Goal: Task Accomplishment & Management: Manage account settings

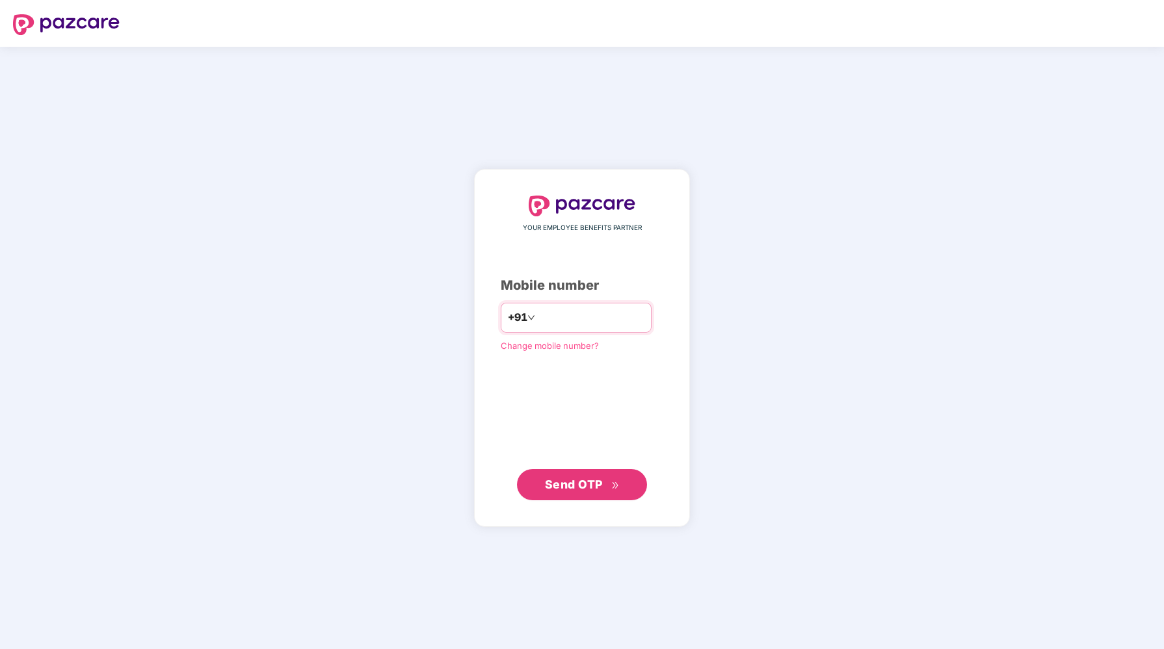
click at [580, 315] on input "number" at bounding box center [591, 318] width 107 height 21
type input "**********"
click at [575, 486] on span "Send OTP" at bounding box center [574, 484] width 58 height 14
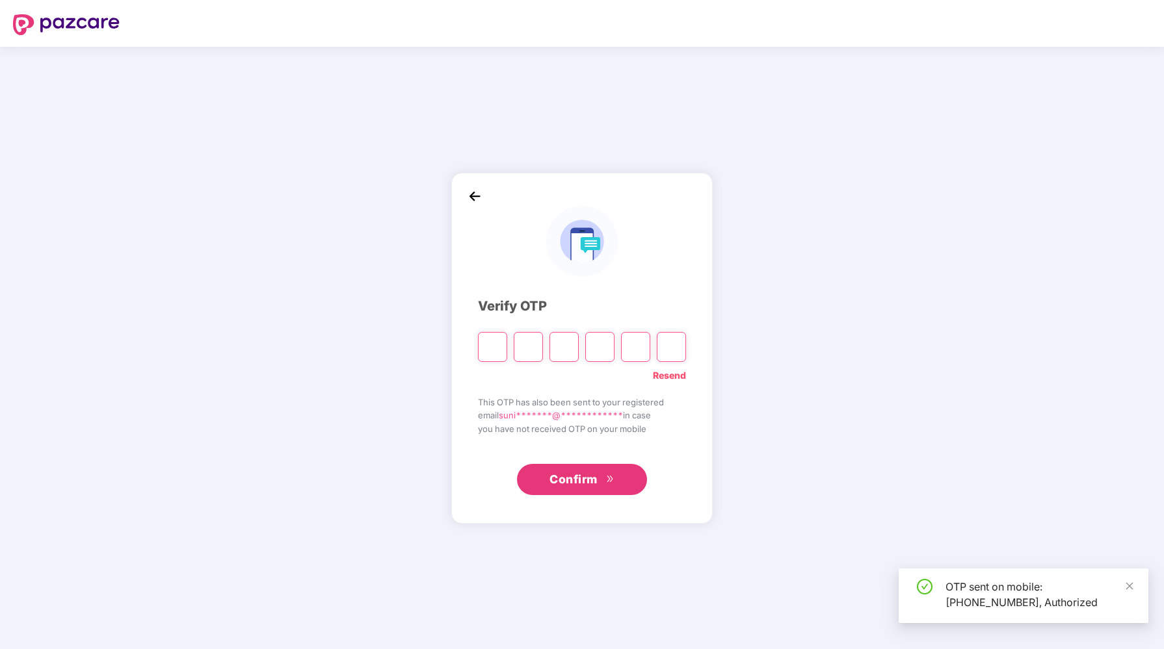
type input "*"
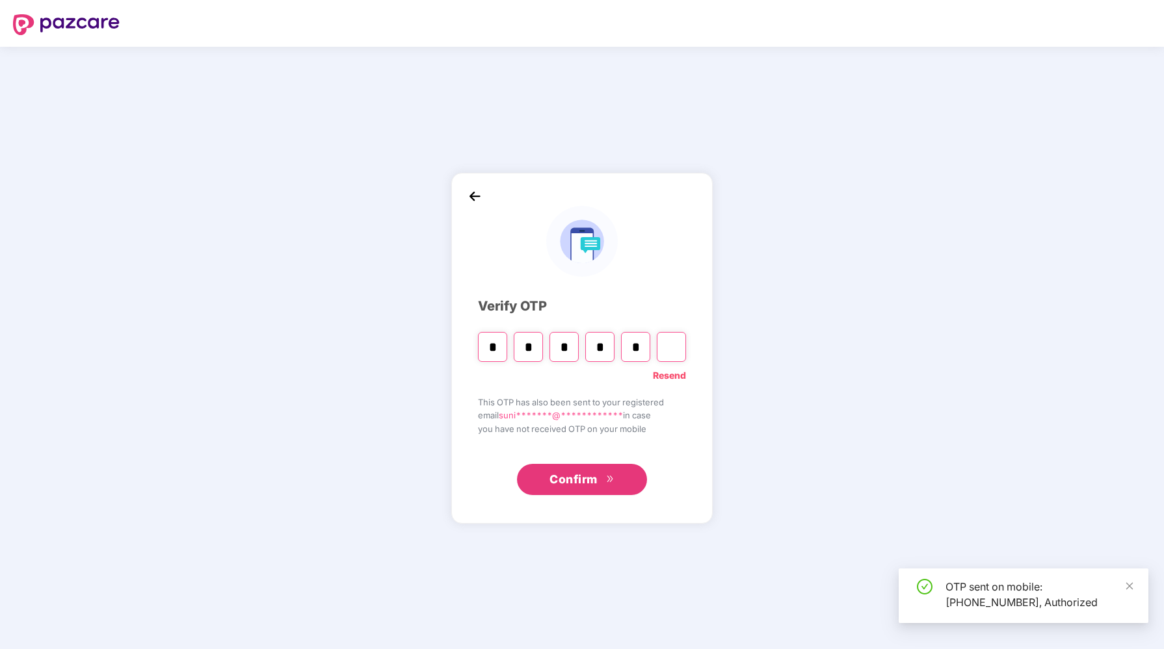
type input "*"
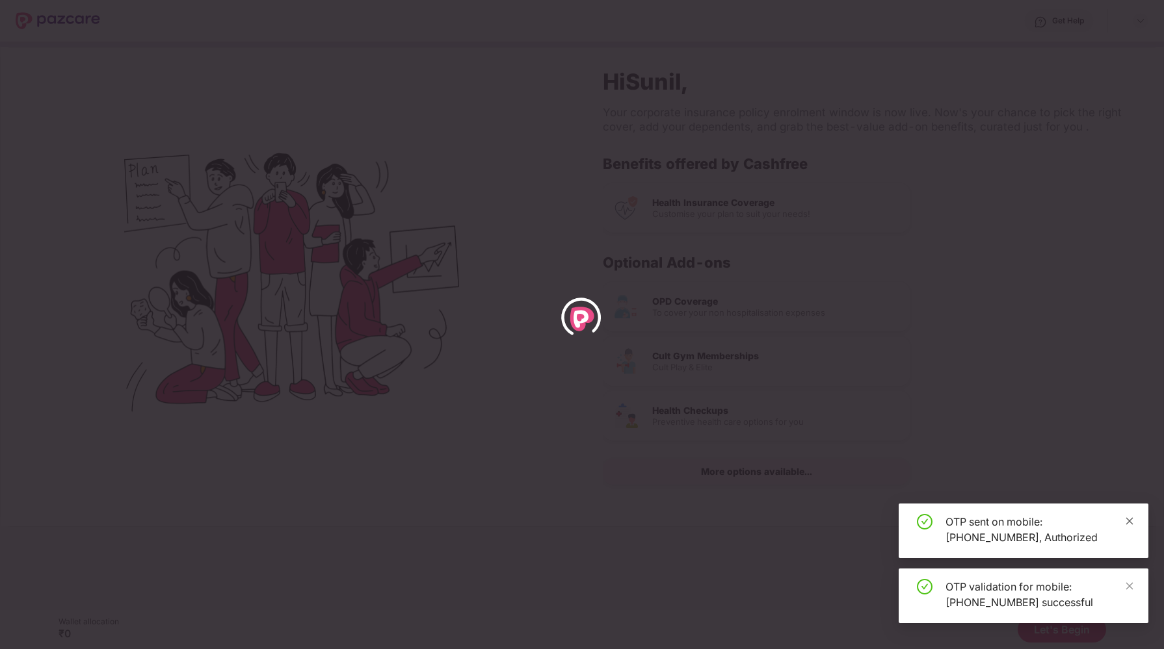
click at [1131, 520] on icon "close" at bounding box center [1129, 521] width 7 height 7
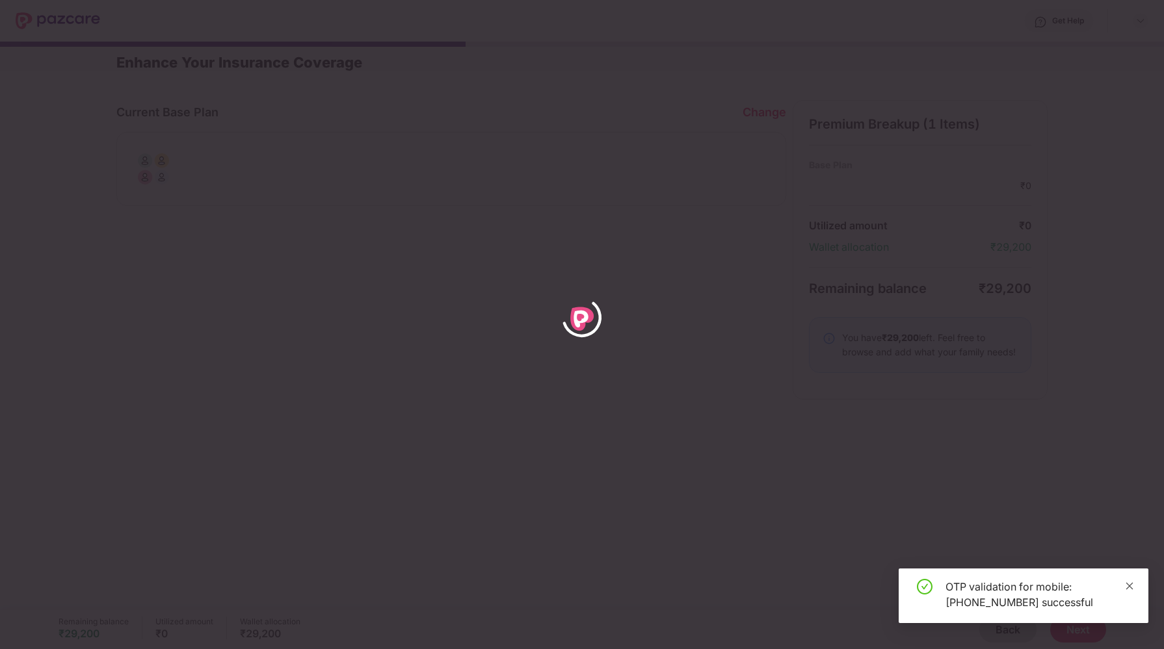
click at [1132, 584] on icon "close" at bounding box center [1129, 586] width 7 height 7
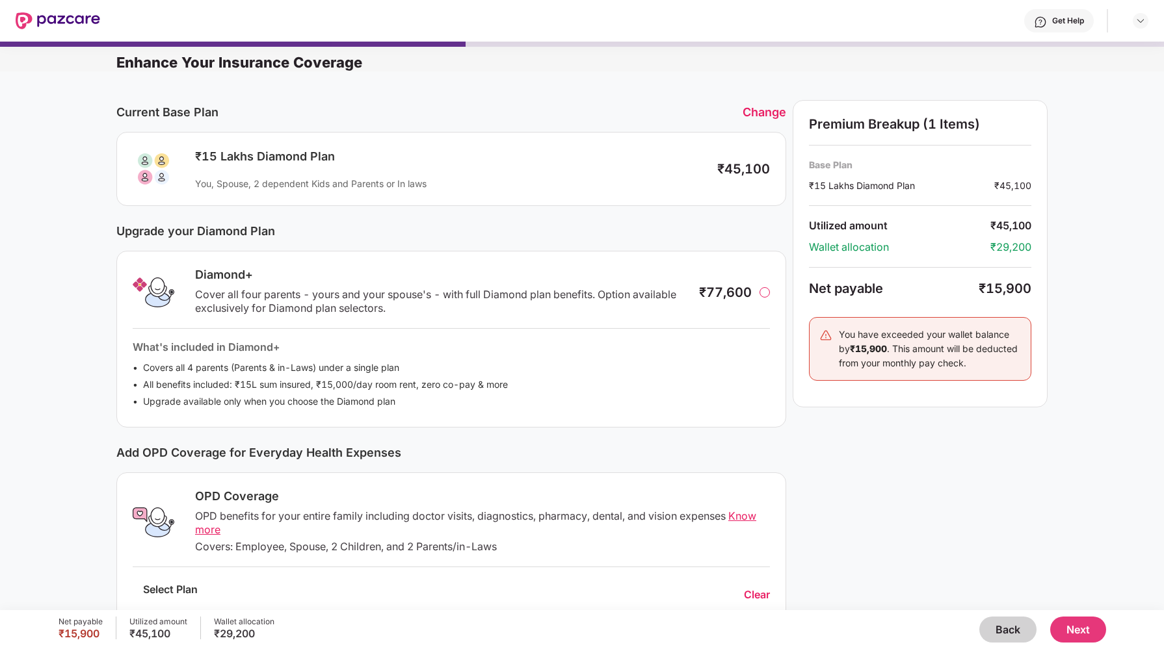
click at [828, 466] on div "Premium Breakup (1 Items) Base Plan ₹15 Lakhs Diamond Plan ₹45,100 Utilized amo…" at bounding box center [920, 421] width 255 height 643
click at [1084, 633] on button "Next" at bounding box center [1078, 630] width 56 height 26
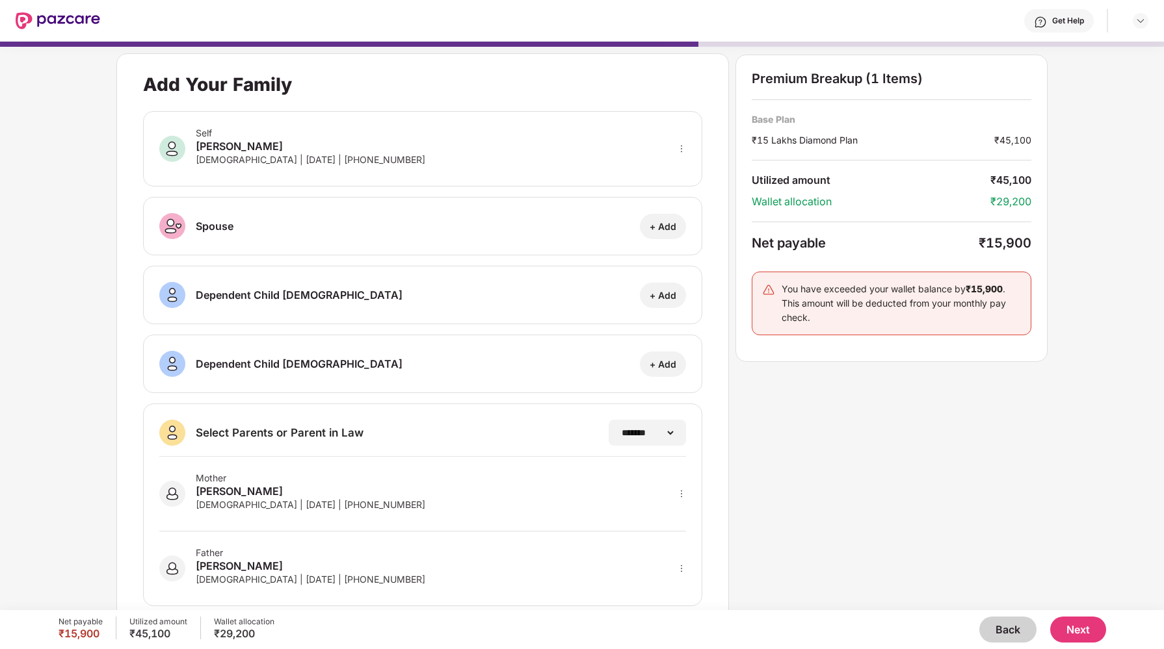
click at [44, 257] on div "**********" at bounding box center [582, 319] width 1164 height 569
click at [754, 507] on div "**********" at bounding box center [581, 345] width 931 height 584
click at [1074, 637] on button "Next" at bounding box center [1078, 630] width 56 height 26
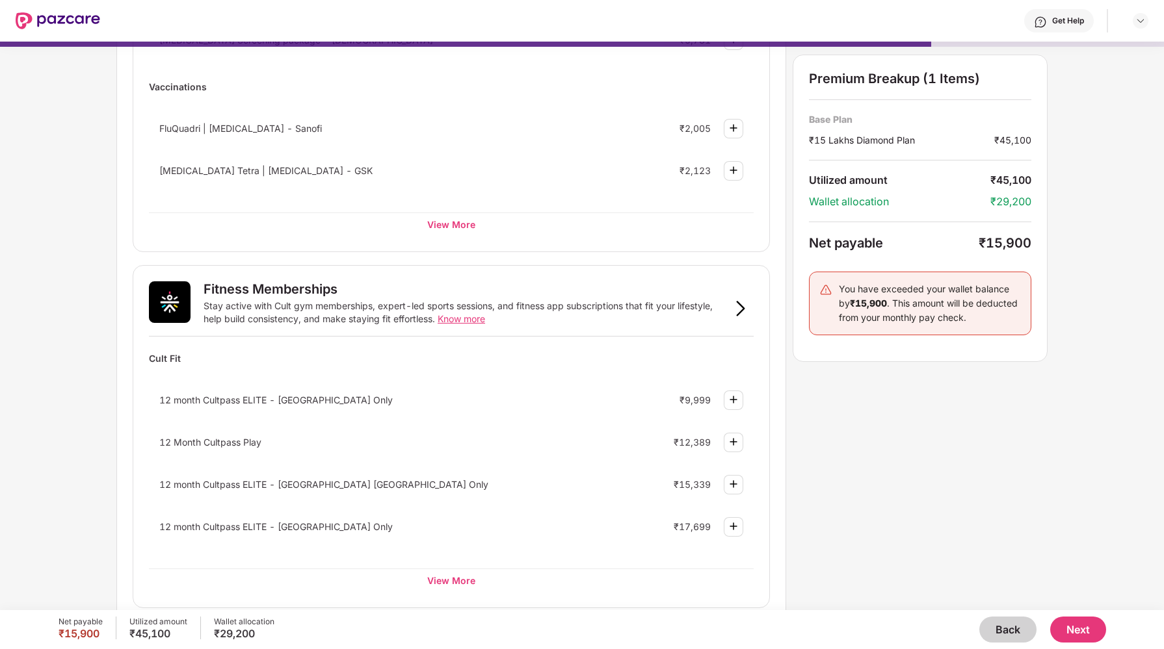
scroll to position [257, 0]
click at [75, 421] on div "Wellness Marketplace Preventive Health Checks Full-body checkups and diagnostic…" at bounding box center [582, 326] width 1164 height 569
click at [444, 588] on div "View More" at bounding box center [451, 579] width 605 height 23
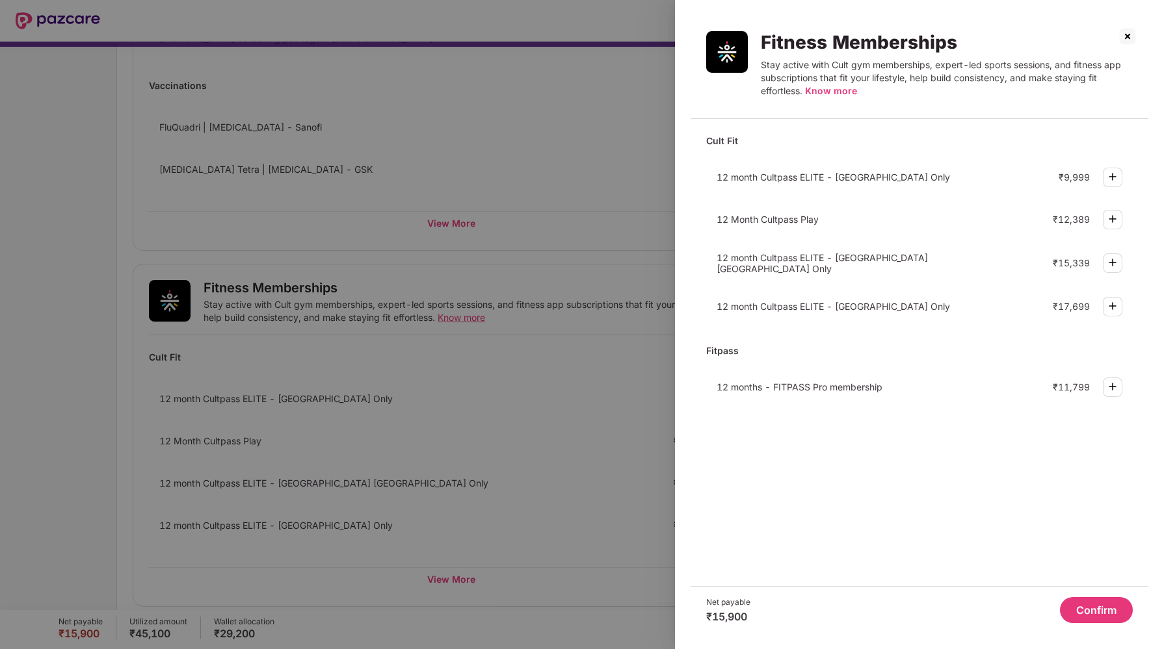
click at [557, 406] on div at bounding box center [582, 324] width 1164 height 649
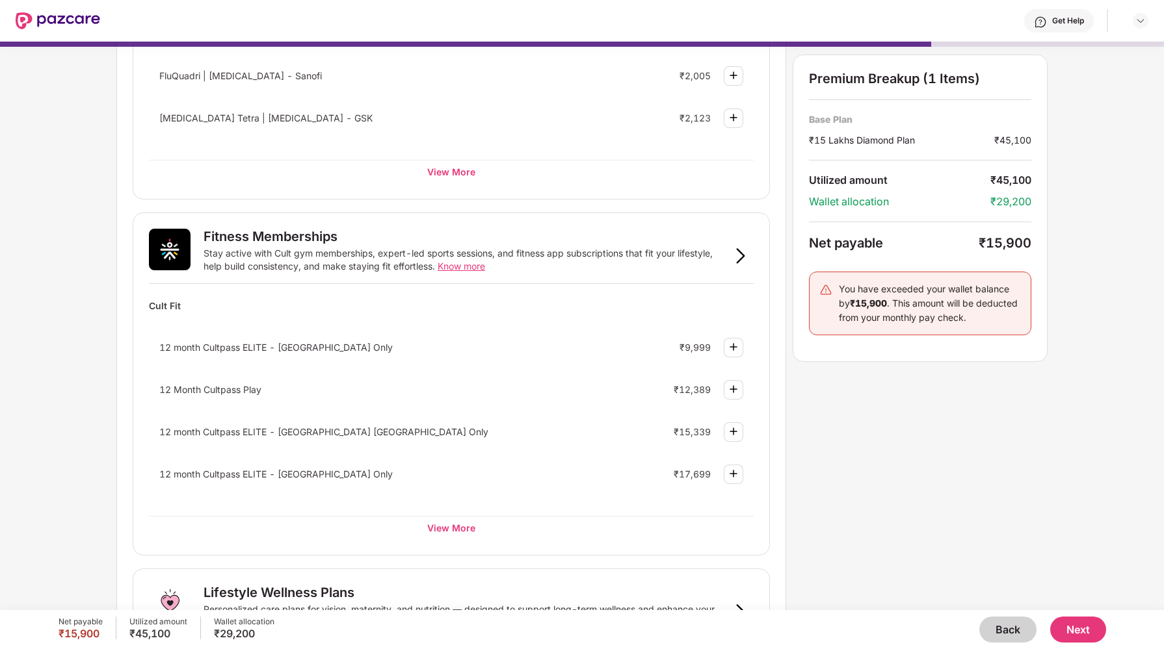
scroll to position [304, 0]
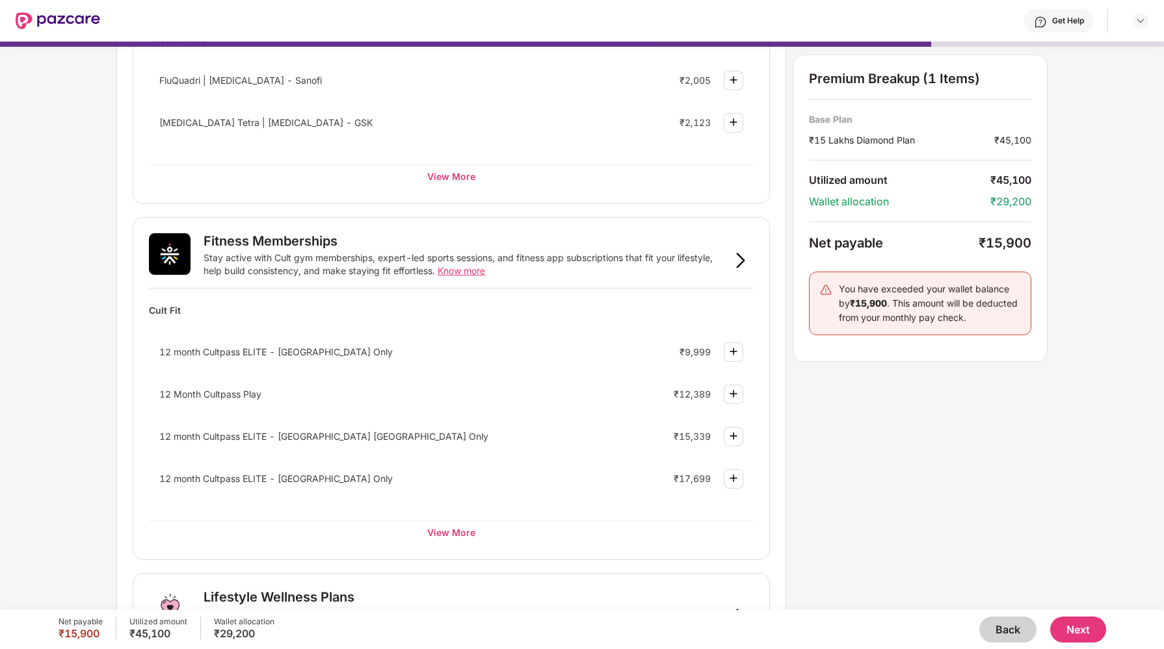
click at [864, 476] on div "Preventive Health Checks Full-body checkups and diagnostics designed to catch h…" at bounding box center [581, 345] width 931 height 1131
click at [841, 488] on div "Preventive Health Checks Full-body checkups and diagnostics designed to catch h…" at bounding box center [581, 345] width 931 height 1131
